Goal: Task Accomplishment & Management: Use online tool/utility

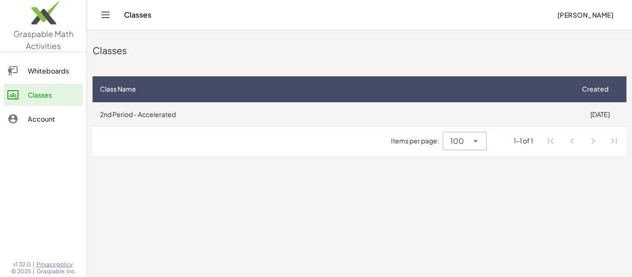
click at [168, 110] on td "2nd Period - Accelerated" at bounding box center [333, 114] width 481 height 24
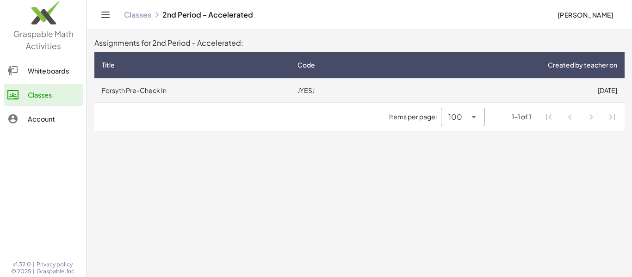
click at [153, 89] on td "Forsyth Pre-Check In" at bounding box center [192, 90] width 196 height 24
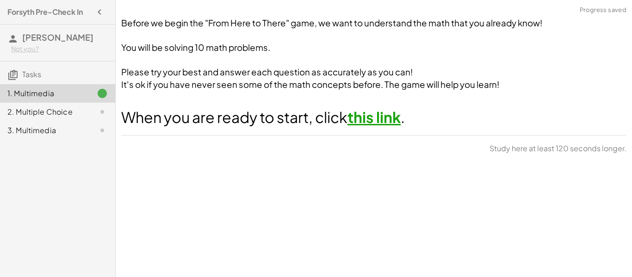
click at [384, 117] on link "this link" at bounding box center [374, 117] width 53 height 19
